Goal: Task Accomplishment & Management: Manage account settings

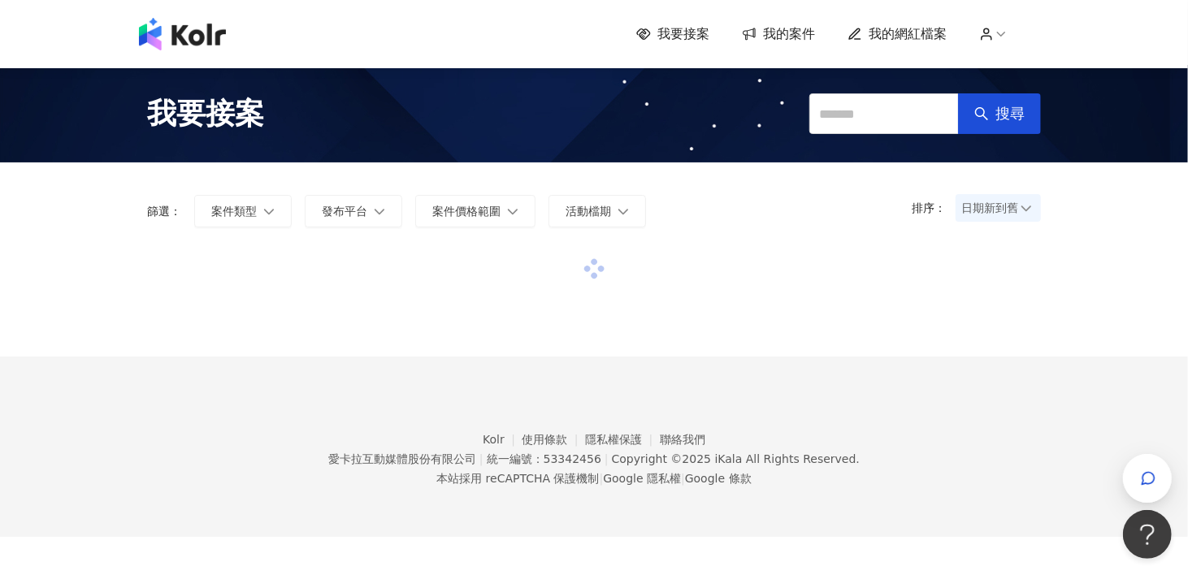
click at [782, 34] on span "我的案件" at bounding box center [789, 34] width 52 height 18
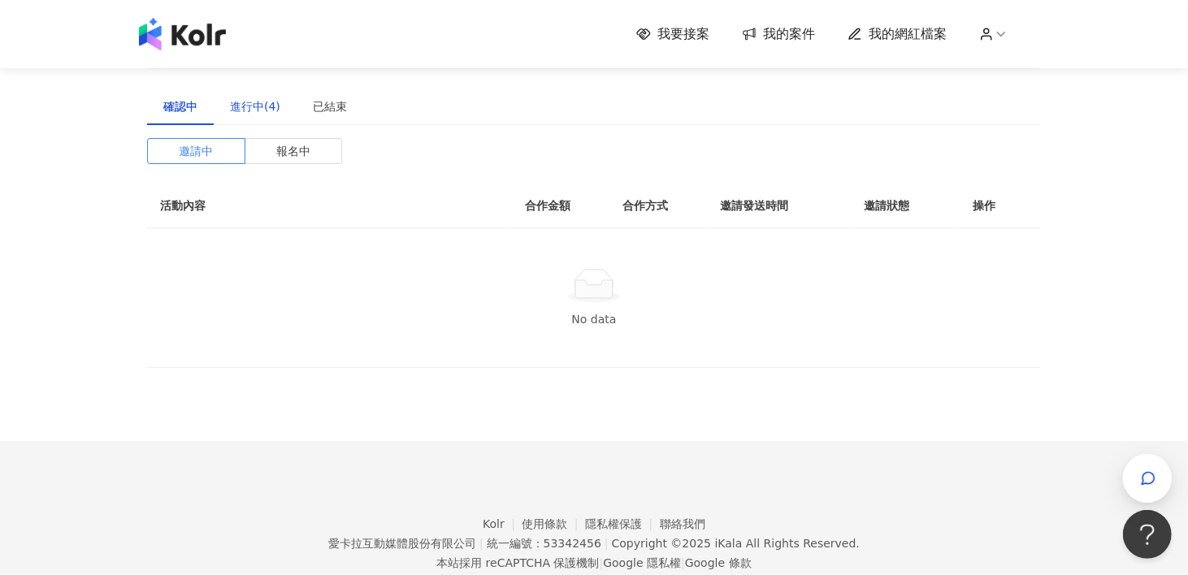
click at [265, 103] on div "進行中(4)" at bounding box center [255, 106] width 50 height 18
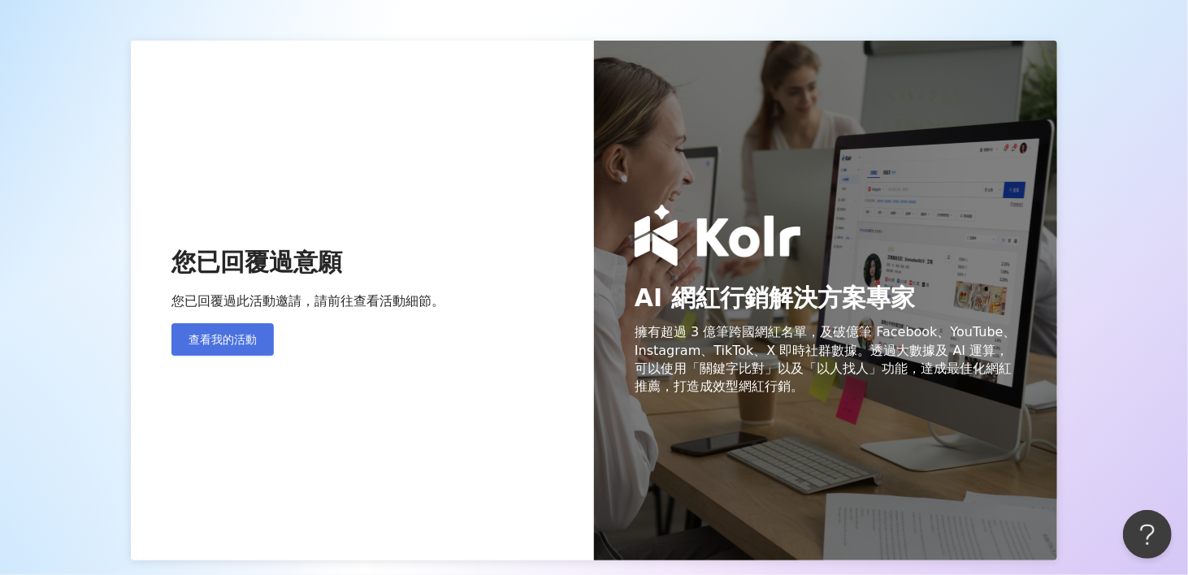
click at [244, 334] on span "查看我的活動" at bounding box center [222, 339] width 68 height 13
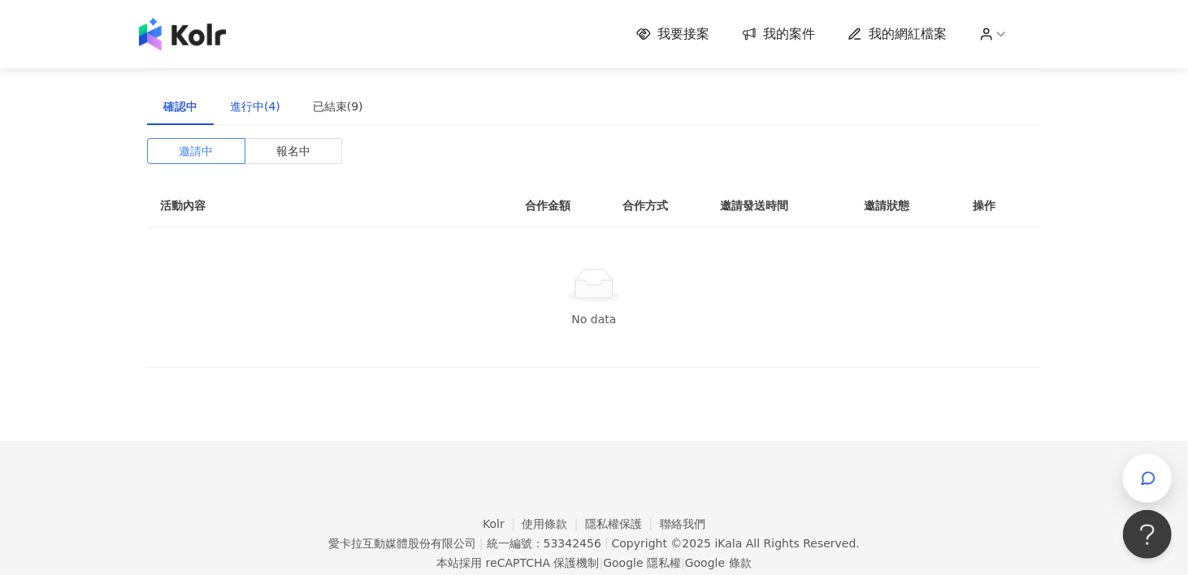
click at [252, 104] on div "進行中(4)" at bounding box center [255, 106] width 50 height 18
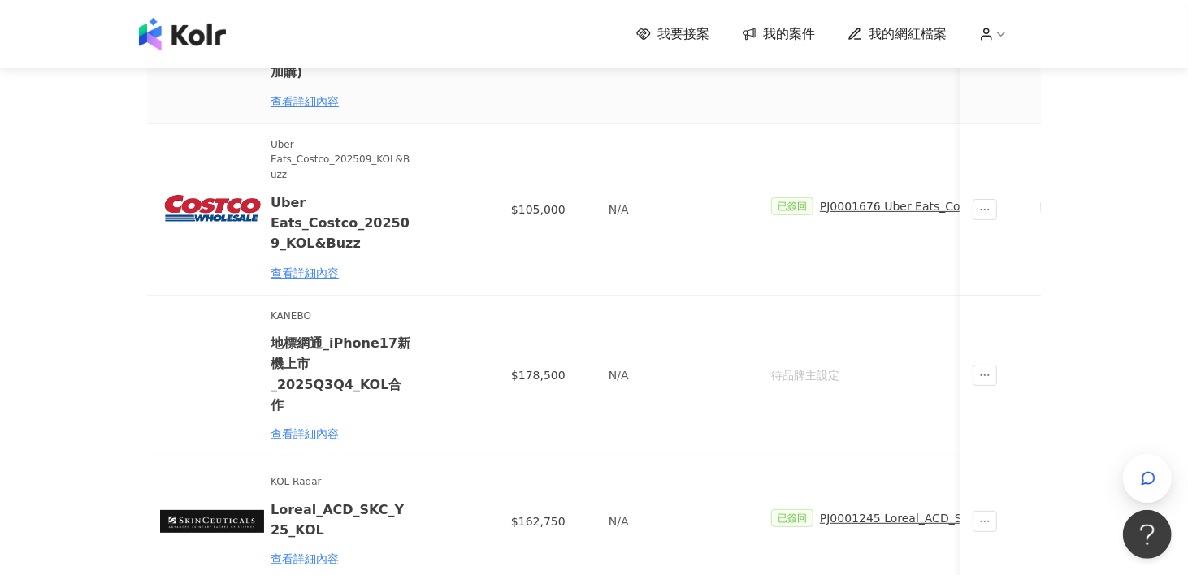
scroll to position [244, 0]
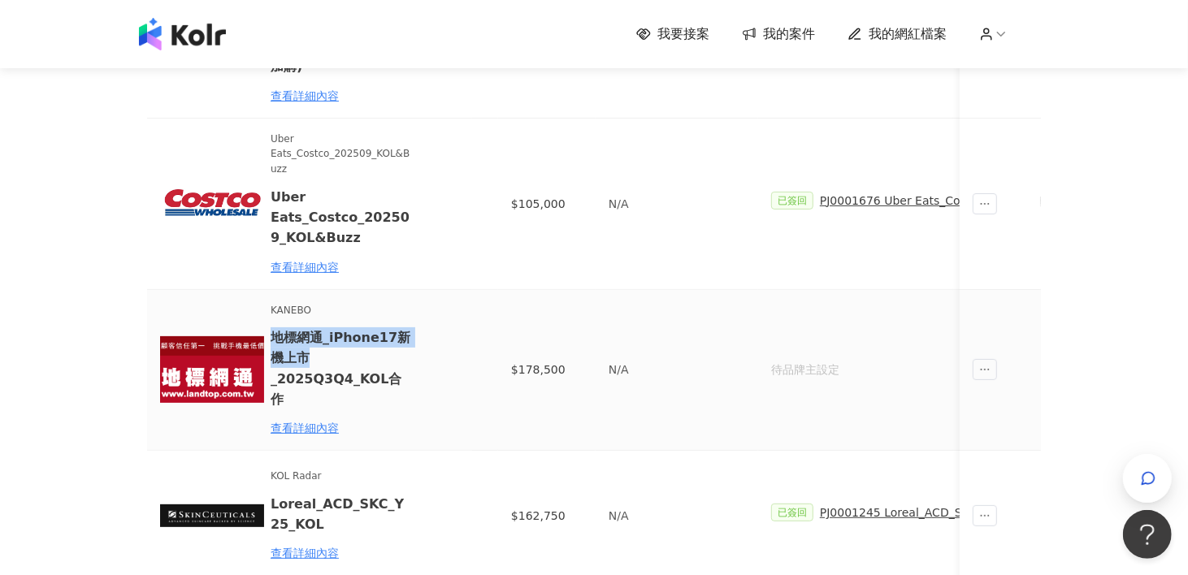
drag, startPoint x: 271, startPoint y: 336, endPoint x: 376, endPoint y: 353, distance: 106.9
click at [376, 353] on h6 "地標網通_iPhone17新機上市_2025Q3Q4_KOL合作" at bounding box center [342, 368] width 142 height 82
copy h6 "地標網通_iPhone17新機上市"
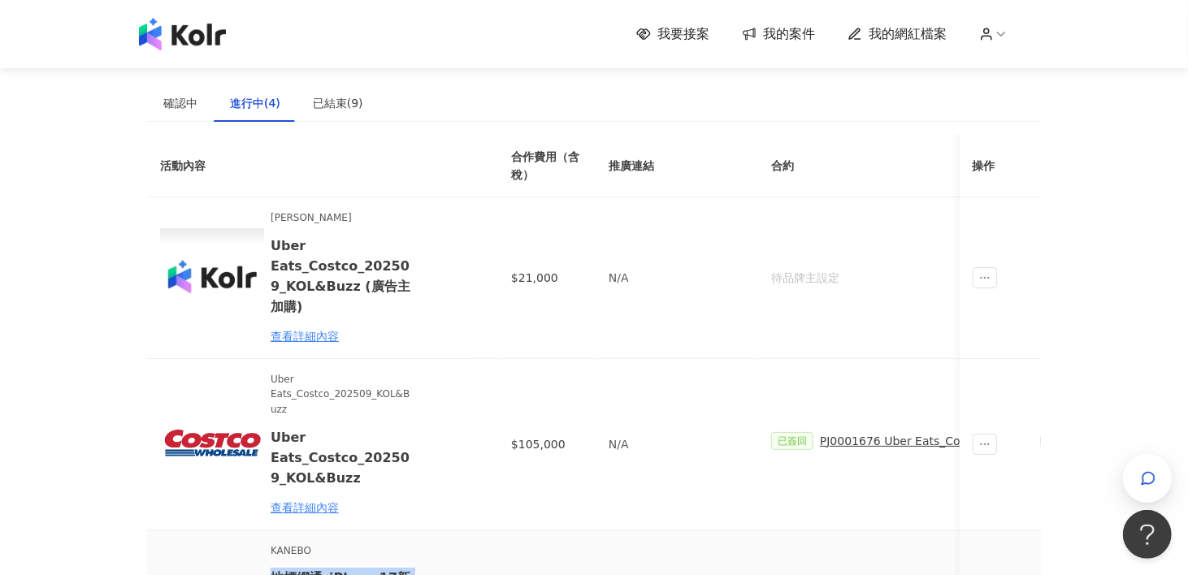
scroll to position [0, 0]
